Goal: Check status: Check status

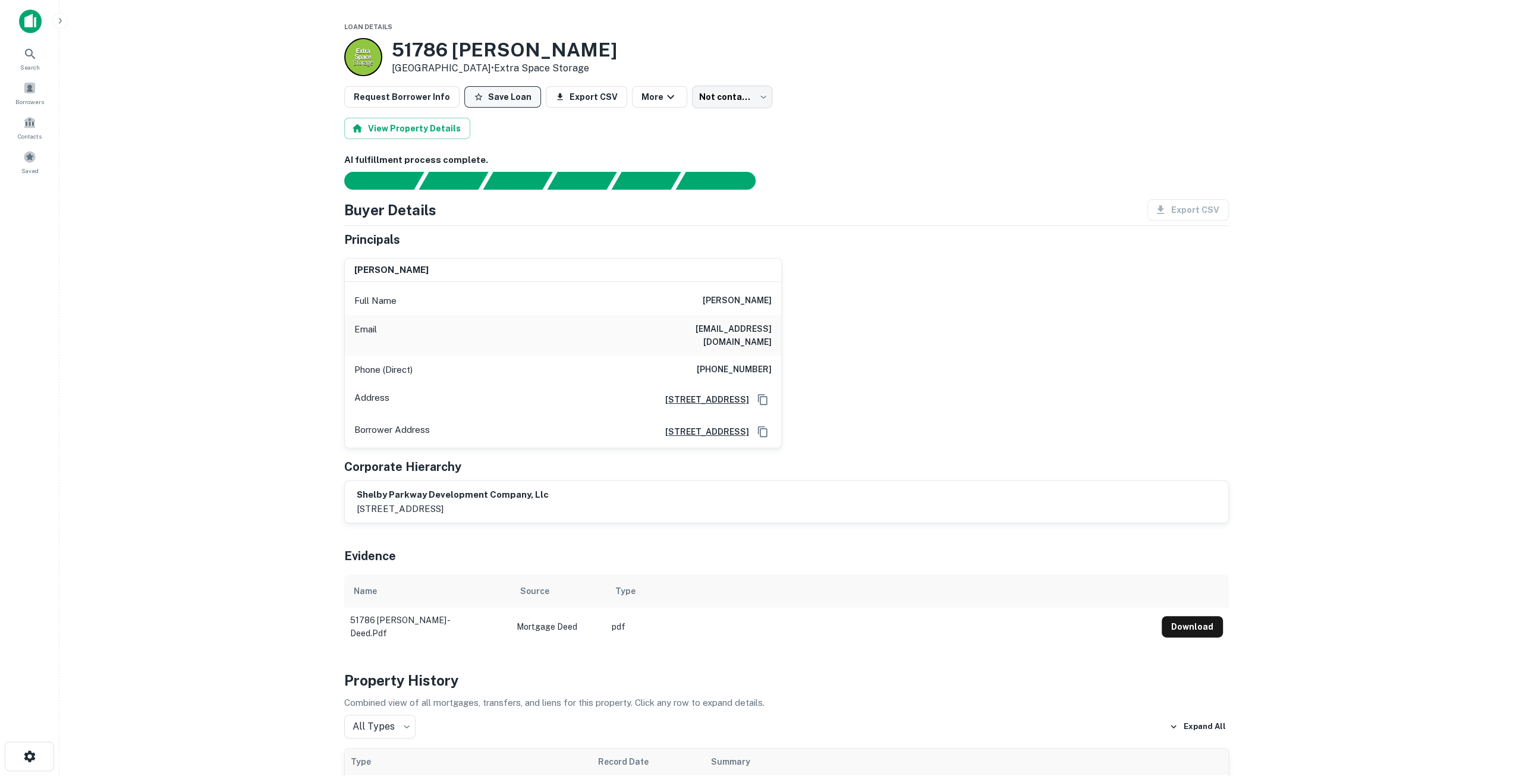
click at [494, 102] on button "Save Loan" at bounding box center [502, 96] width 77 height 21
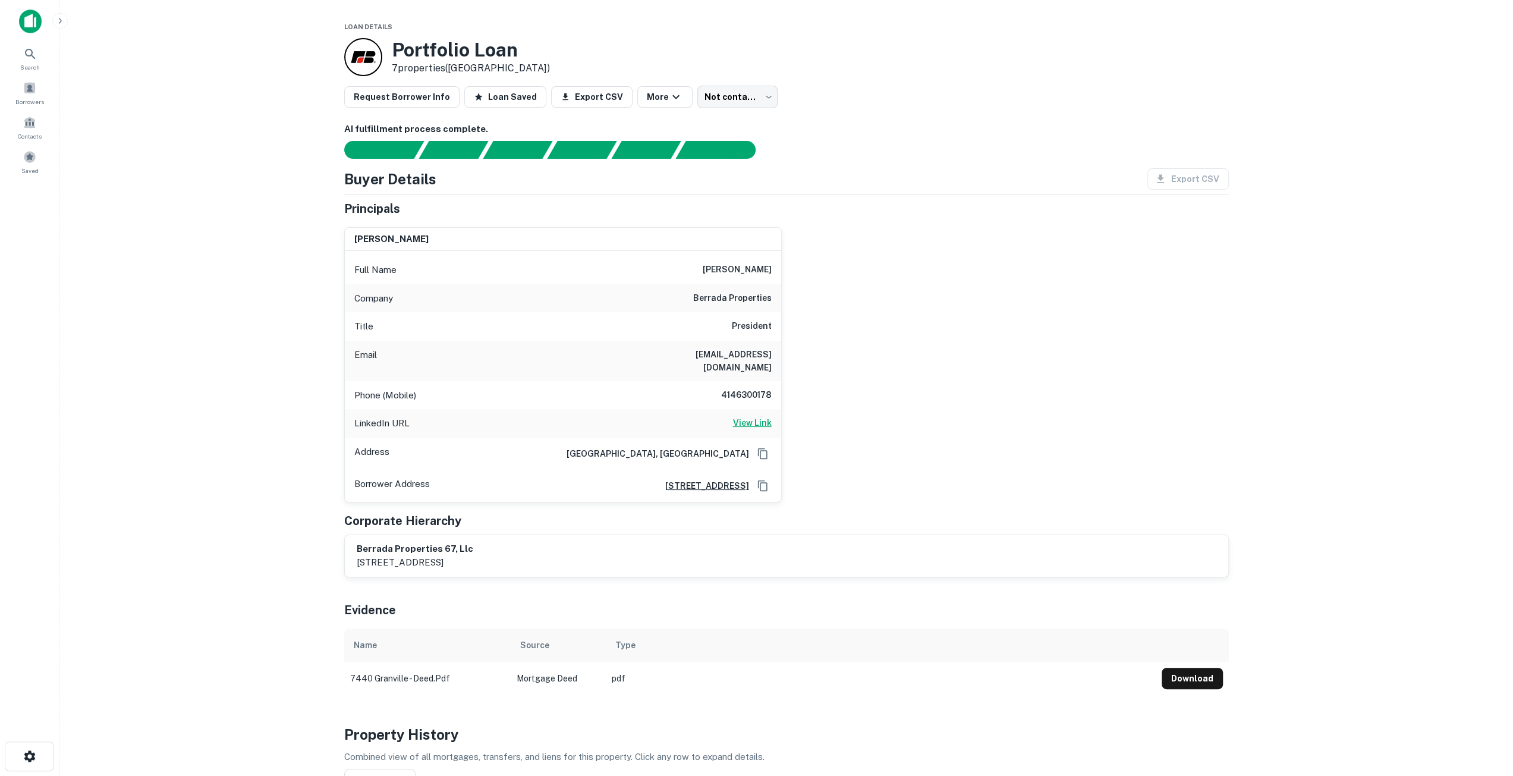
click at [743, 416] on h6 "View Link" at bounding box center [752, 422] width 39 height 13
